Goal: Book appointment/travel/reservation

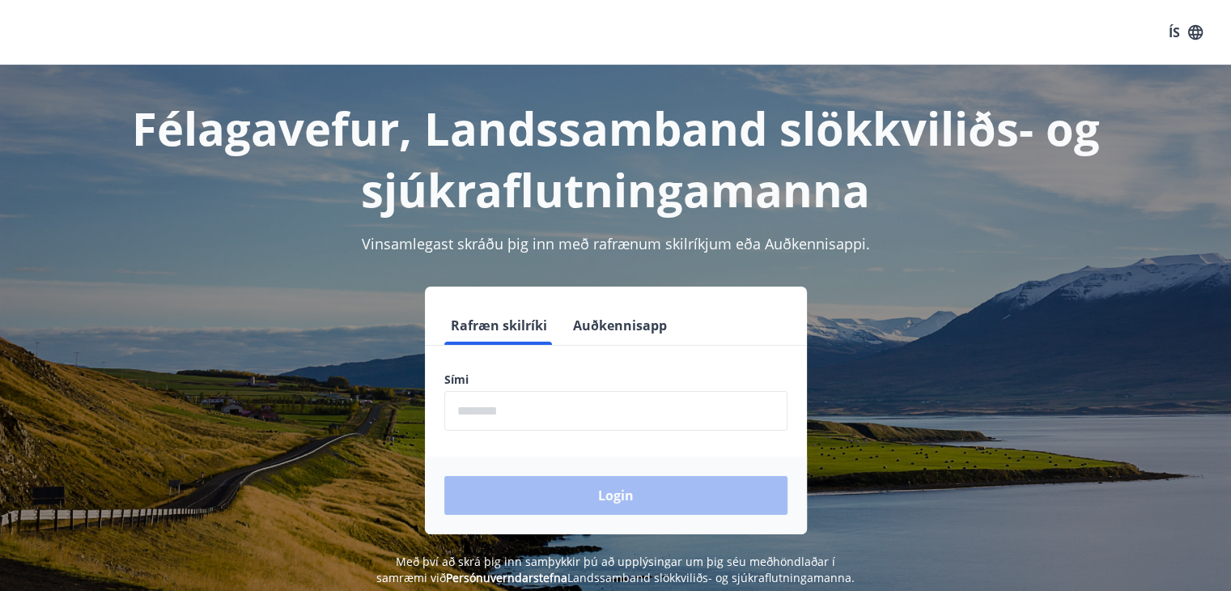
click at [554, 418] on input "phone" at bounding box center [615, 411] width 343 height 40
type input "********"
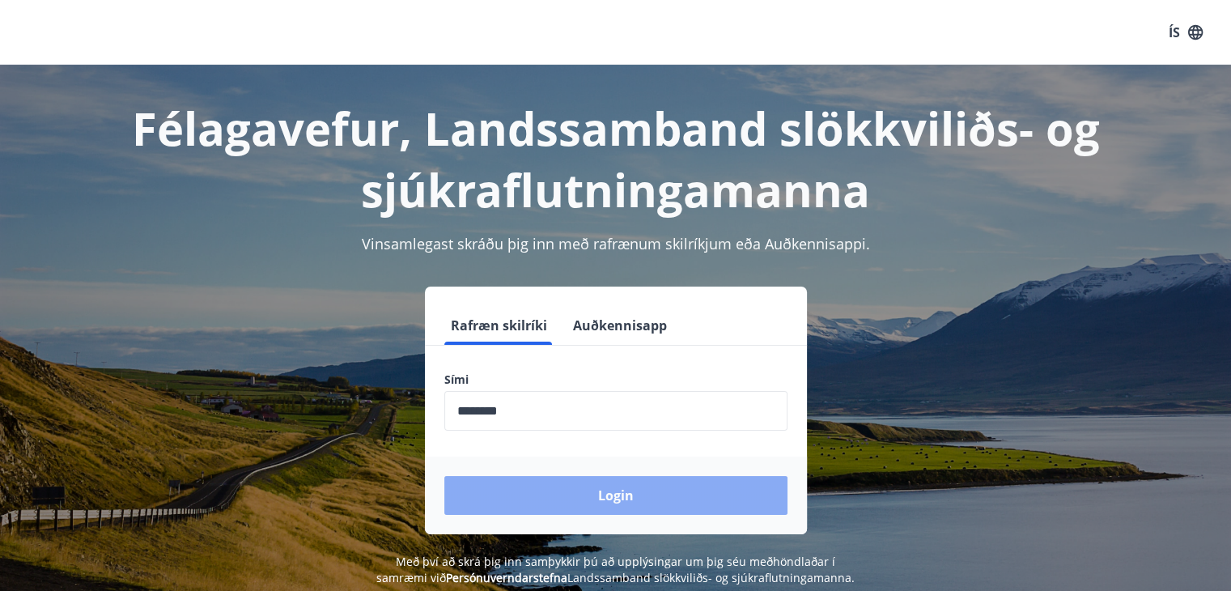
click at [586, 502] on button "Login" at bounding box center [615, 495] width 343 height 39
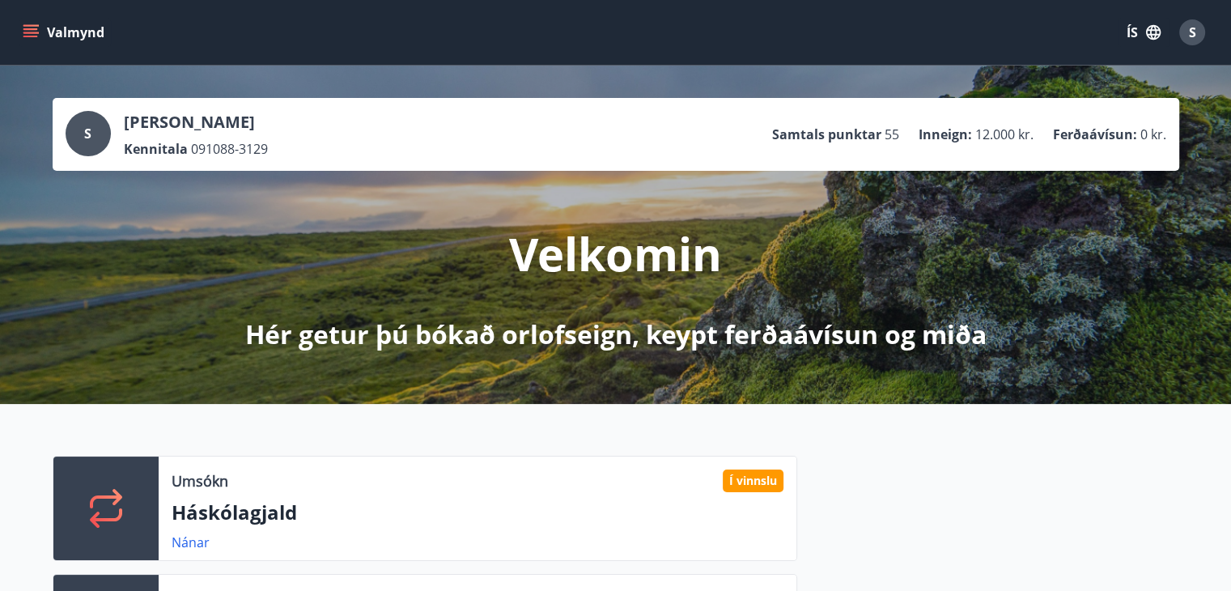
click at [888, 481] on div at bounding box center [988, 574] width 382 height 236
click at [89, 39] on button "Valmynd" at bounding box center [64, 32] width 91 height 29
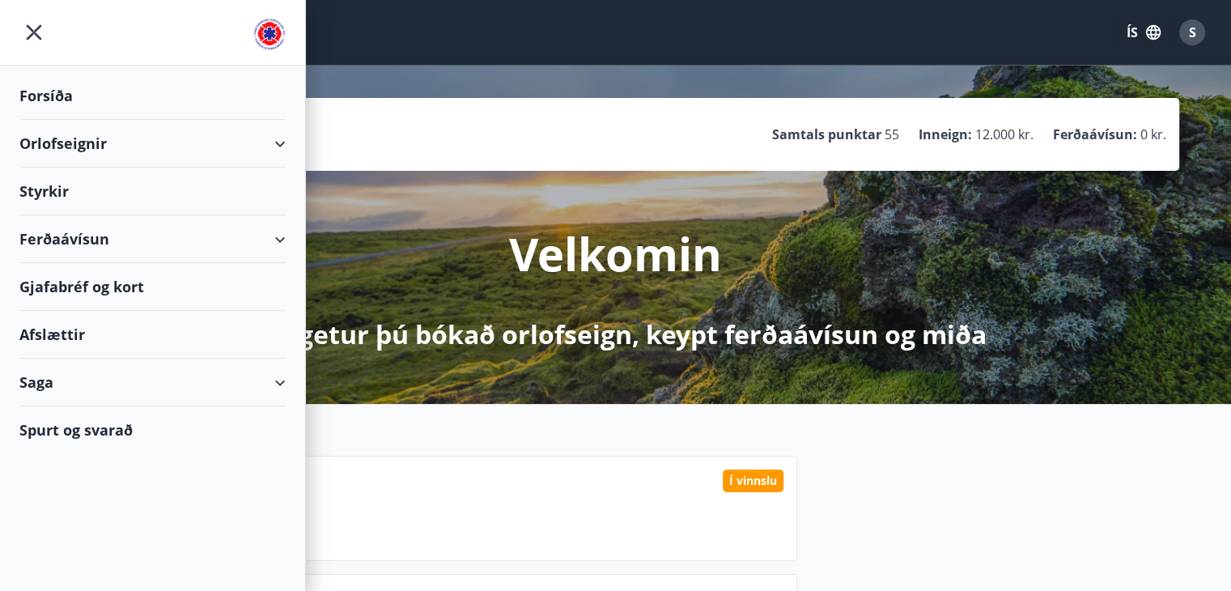
click at [87, 128] on div "Orlofseignir" at bounding box center [152, 144] width 266 height 48
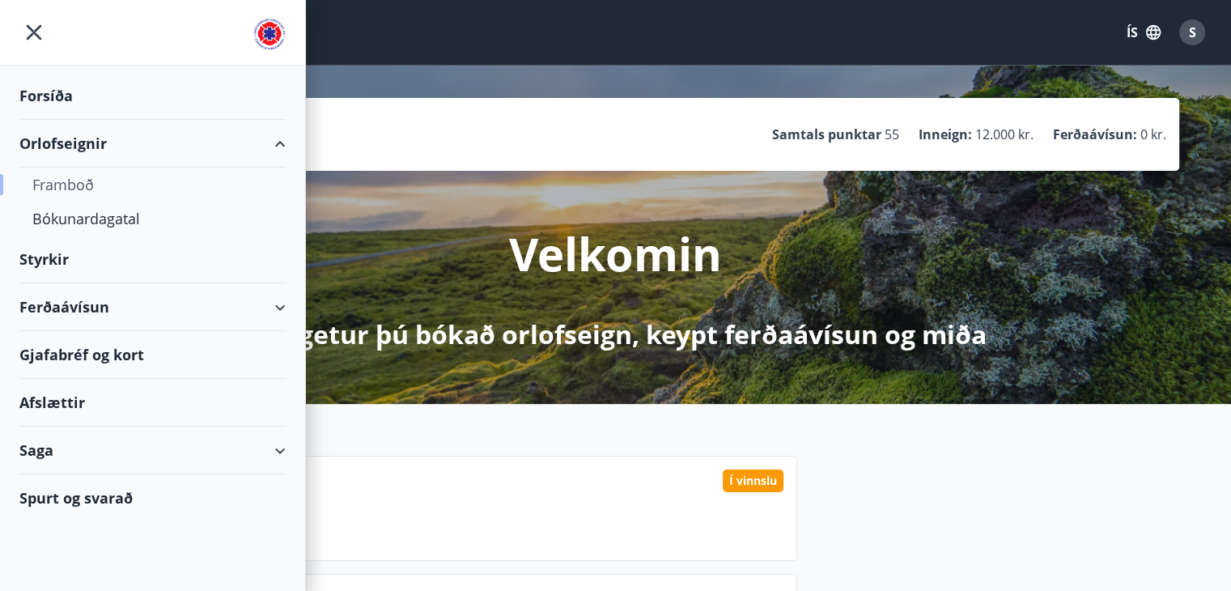
click at [90, 183] on div "Framboð" at bounding box center [152, 185] width 240 height 34
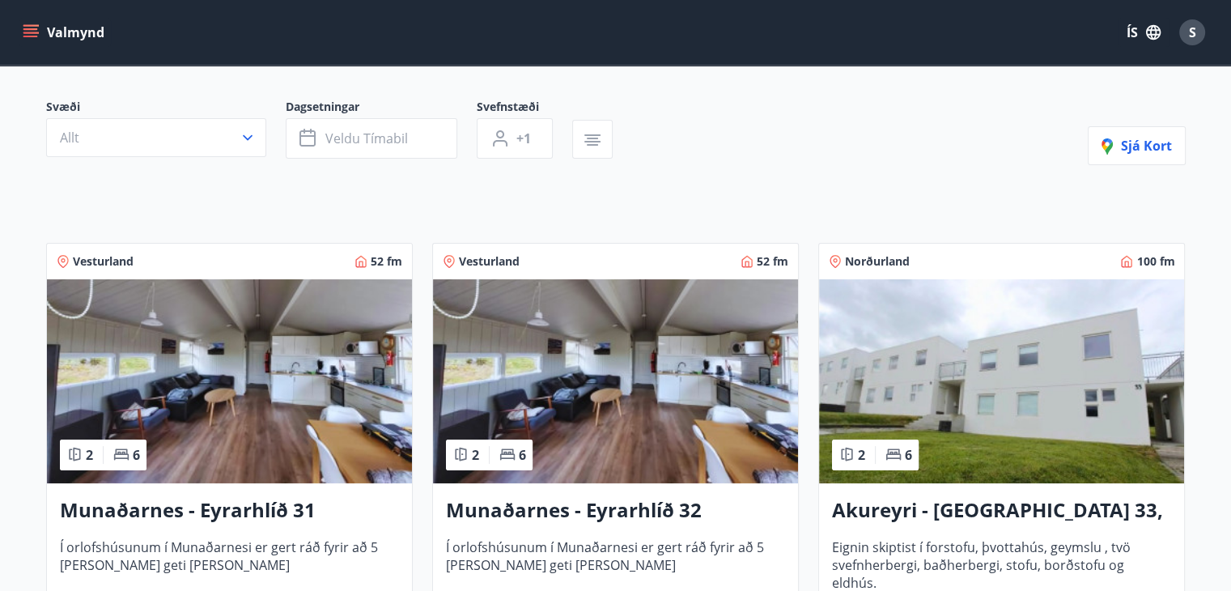
scroll to position [324, 0]
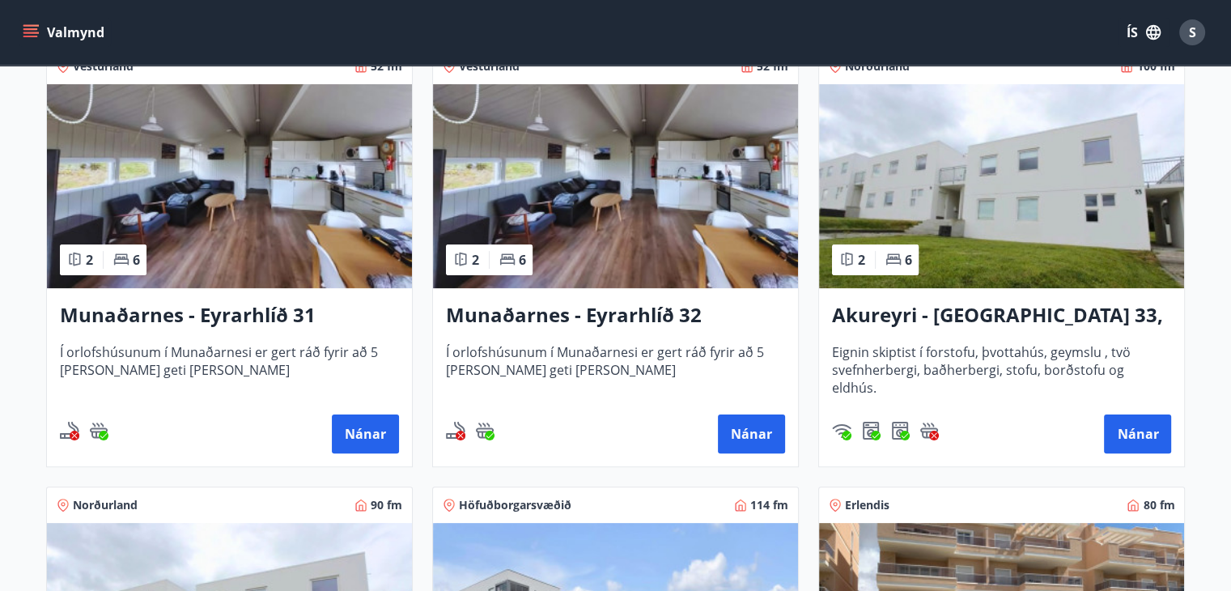
click at [938, 313] on h3 "Akureyri - [GEOGRAPHIC_DATA] 33, [PERSON_NAME]" at bounding box center [1001, 315] width 339 height 29
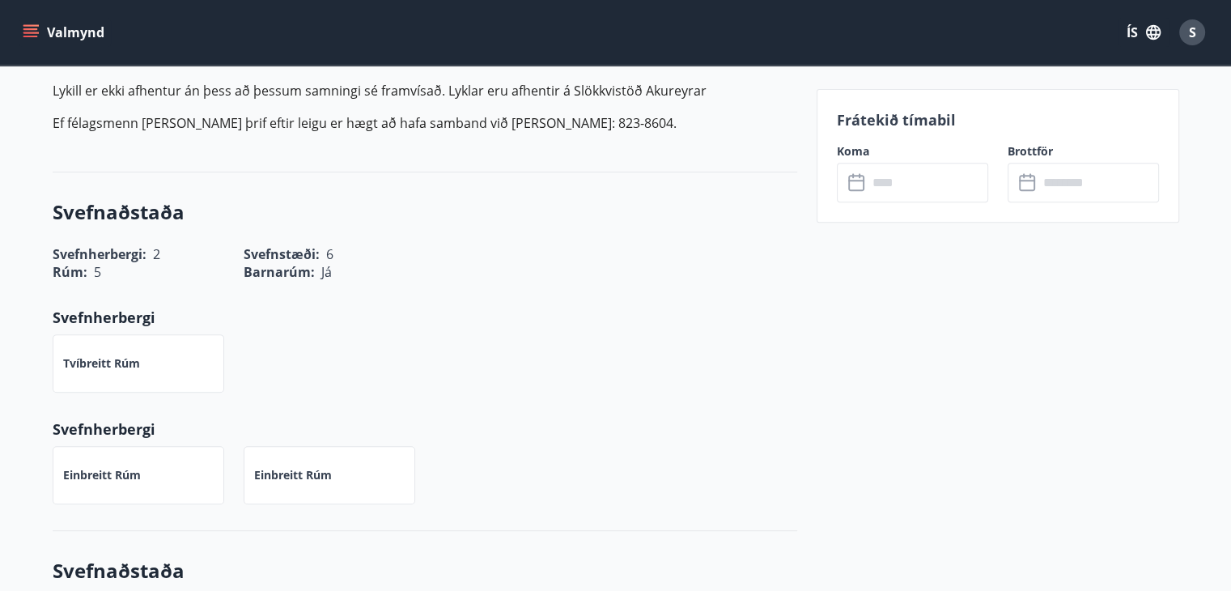
scroll to position [243, 0]
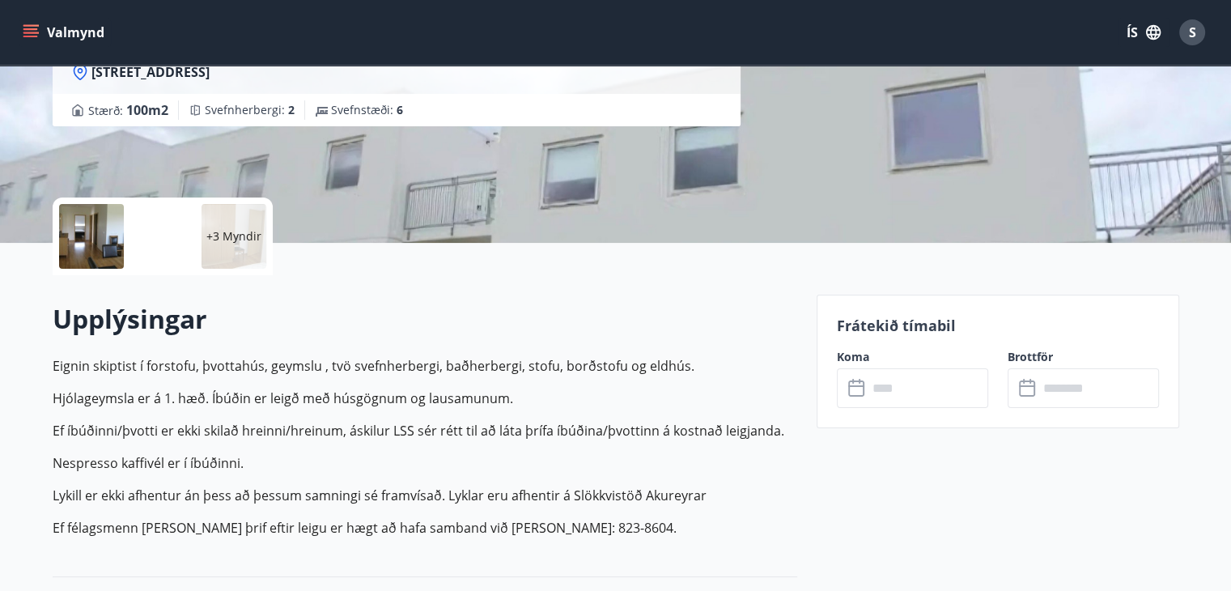
click at [864, 380] on icon at bounding box center [857, 388] width 19 height 19
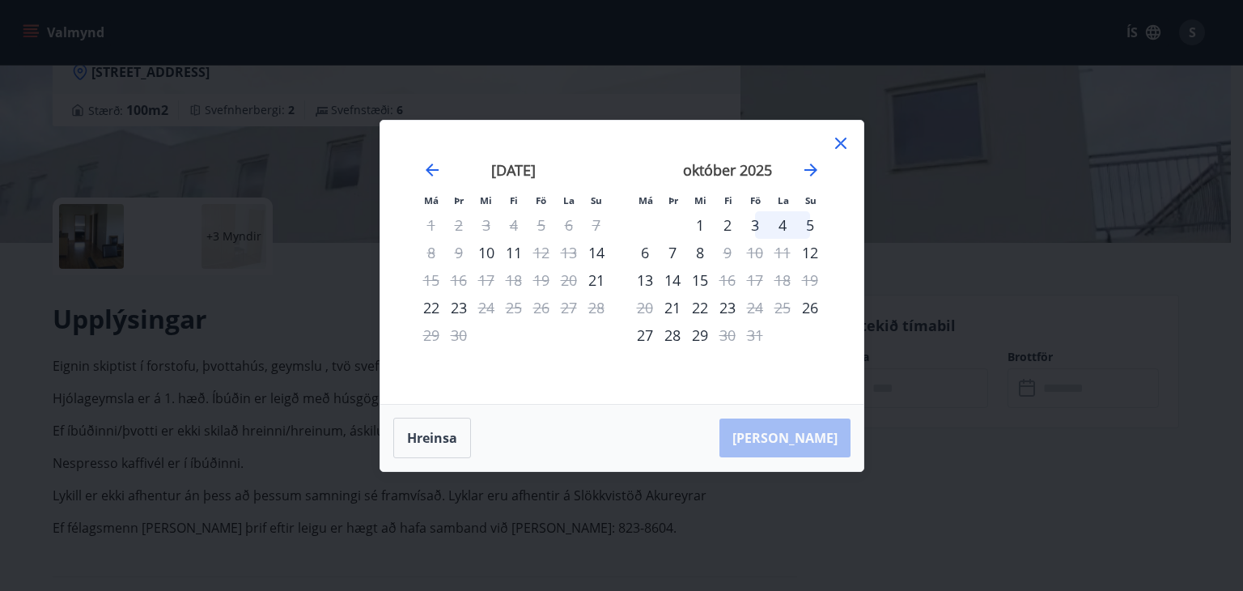
click at [838, 144] on icon at bounding box center [840, 143] width 19 height 19
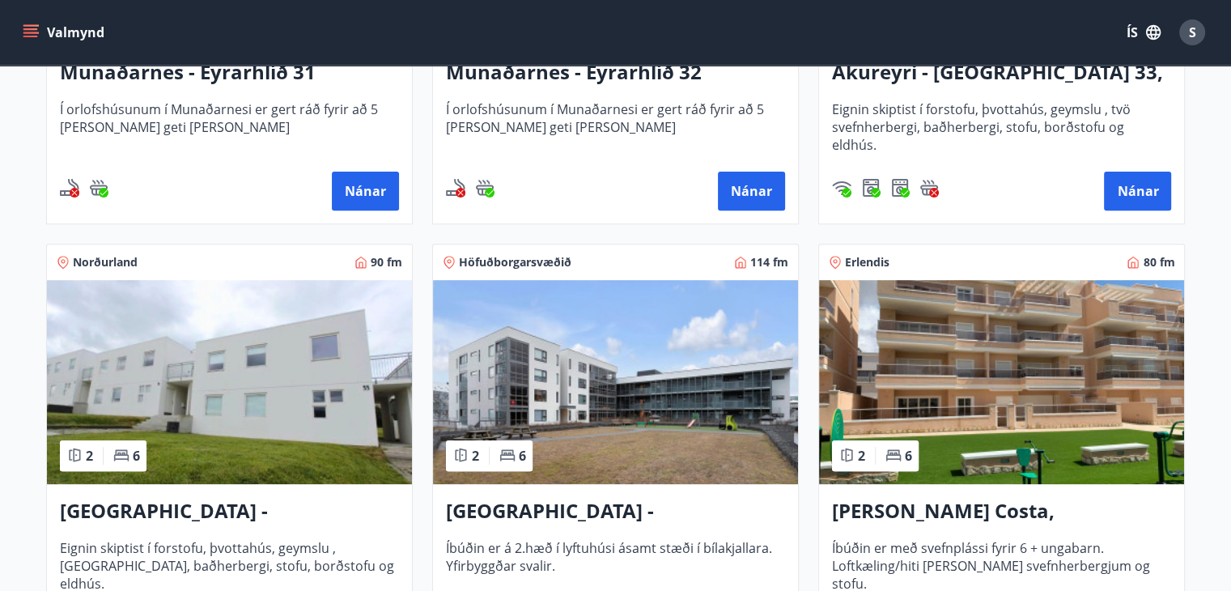
click at [219, 415] on img at bounding box center [229, 382] width 365 height 204
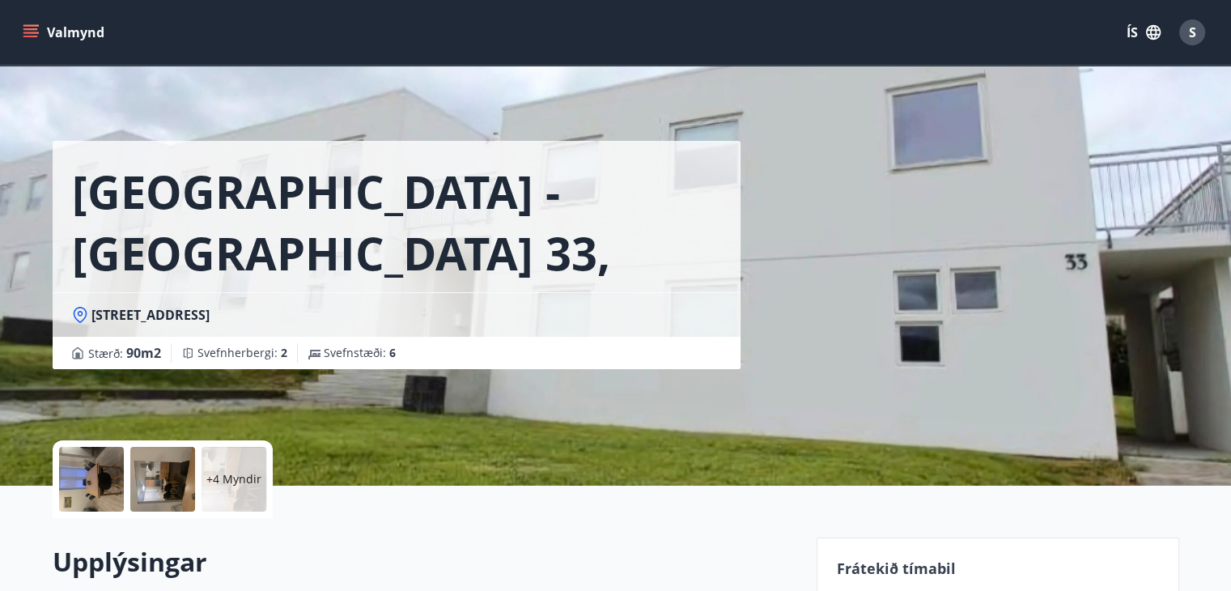
scroll to position [243, 0]
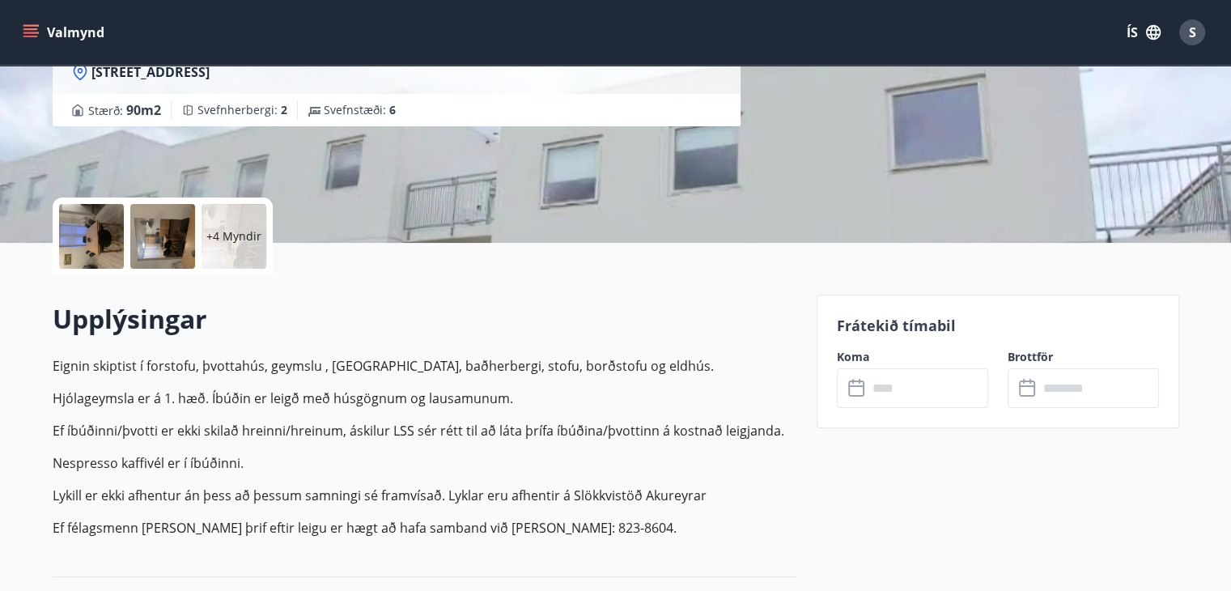
click at [894, 328] on p "Frátekið tímabil" at bounding box center [998, 325] width 322 height 21
click at [894, 388] on input "text" at bounding box center [928, 388] width 121 height 40
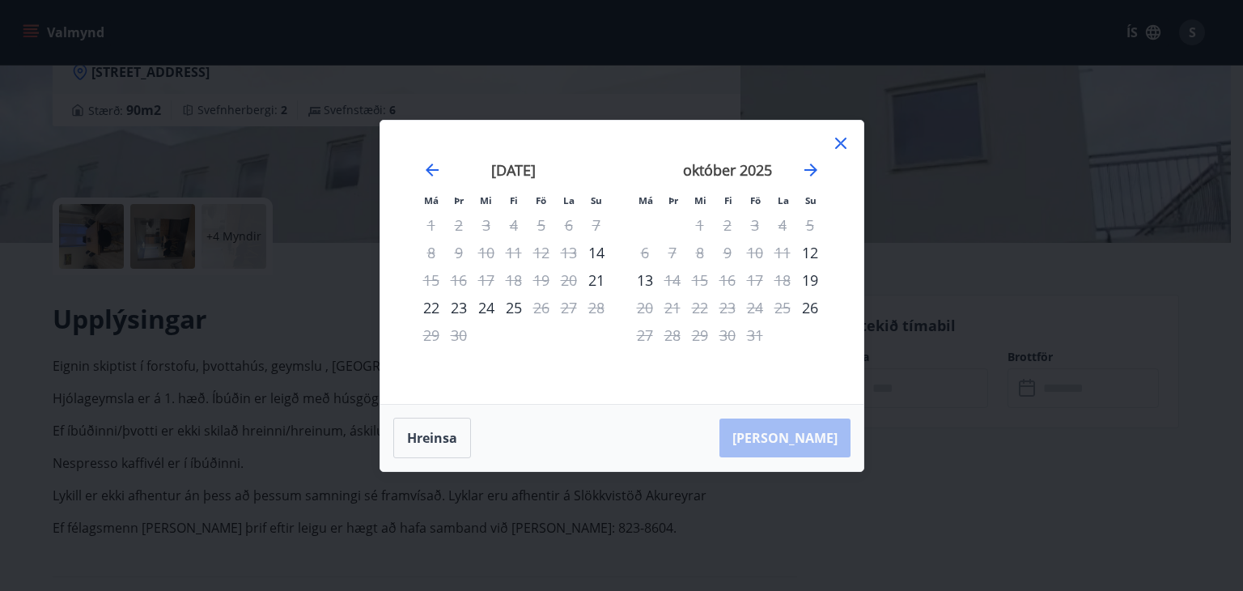
click at [847, 142] on icon at bounding box center [840, 143] width 19 height 19
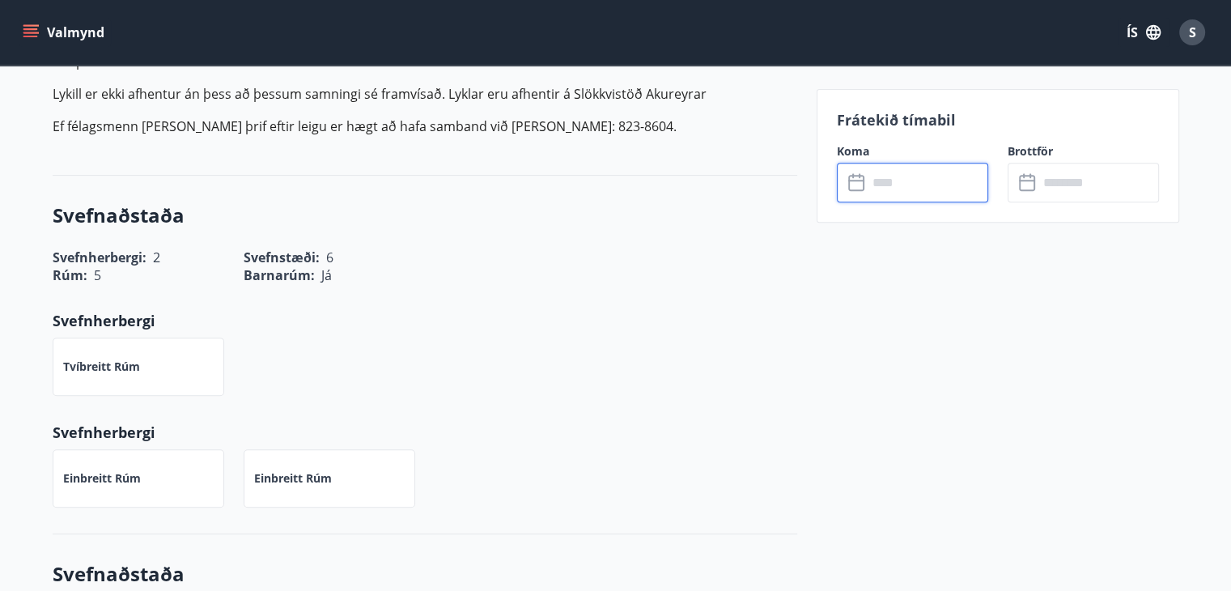
scroll to position [0, 0]
